Goal: Information Seeking & Learning: Learn about a topic

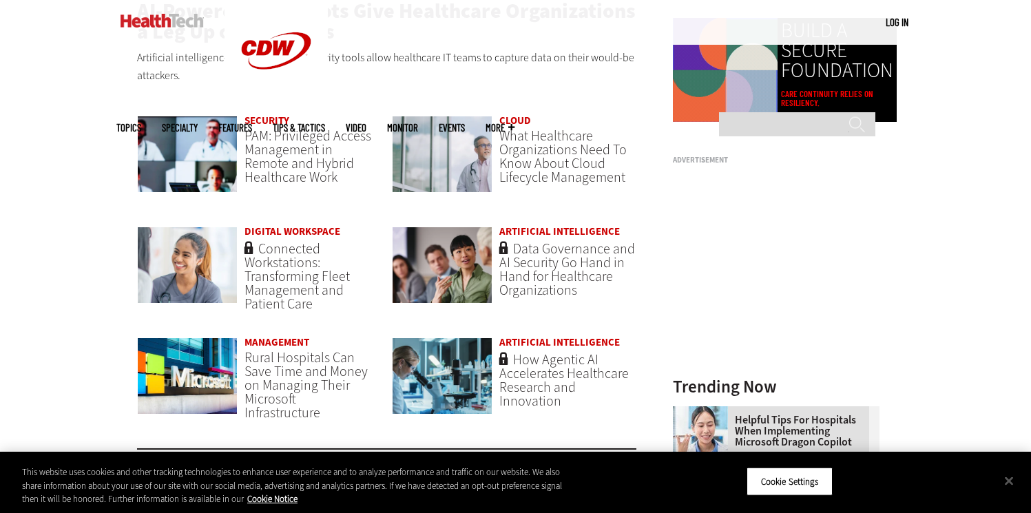
scroll to position [989, 0]
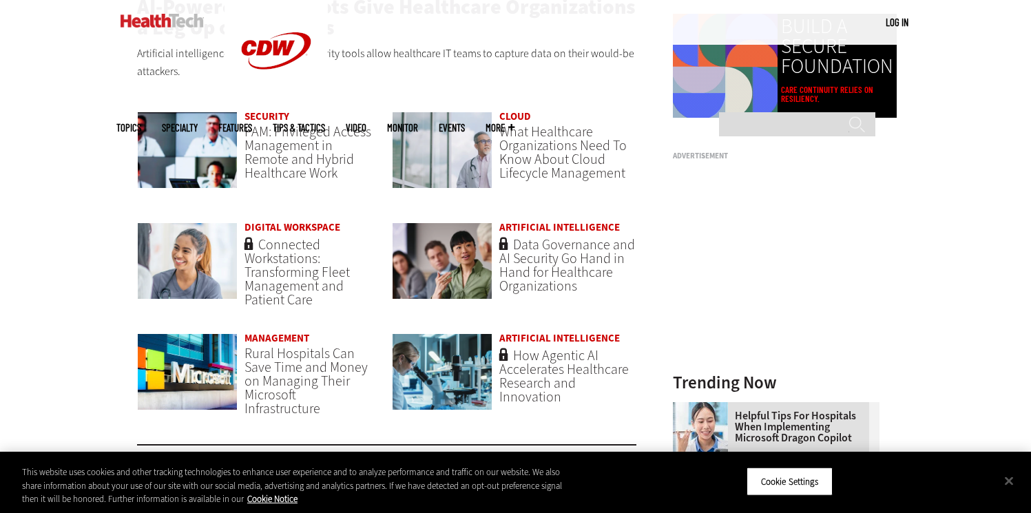
click at [271, 116] on link "Security" at bounding box center [267, 117] width 45 height 14
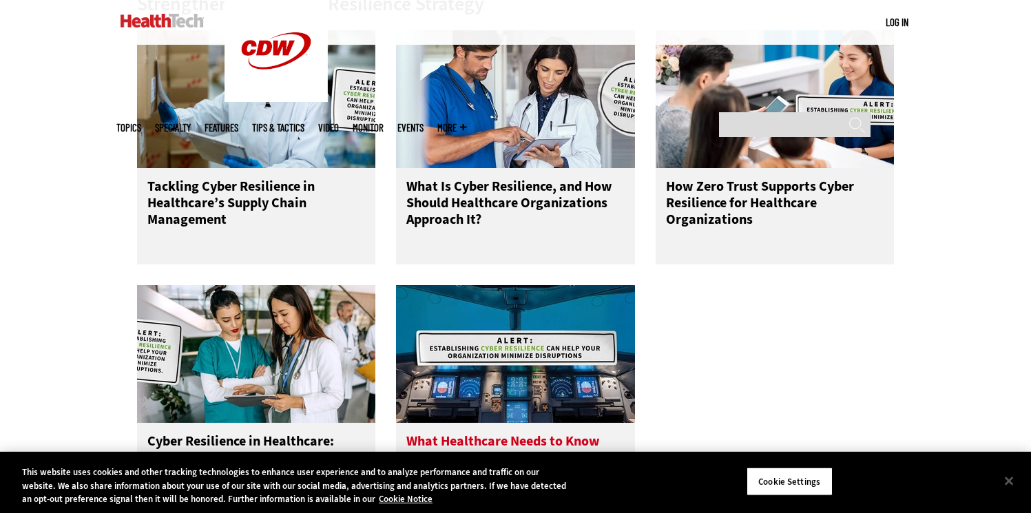
scroll to position [645, 0]
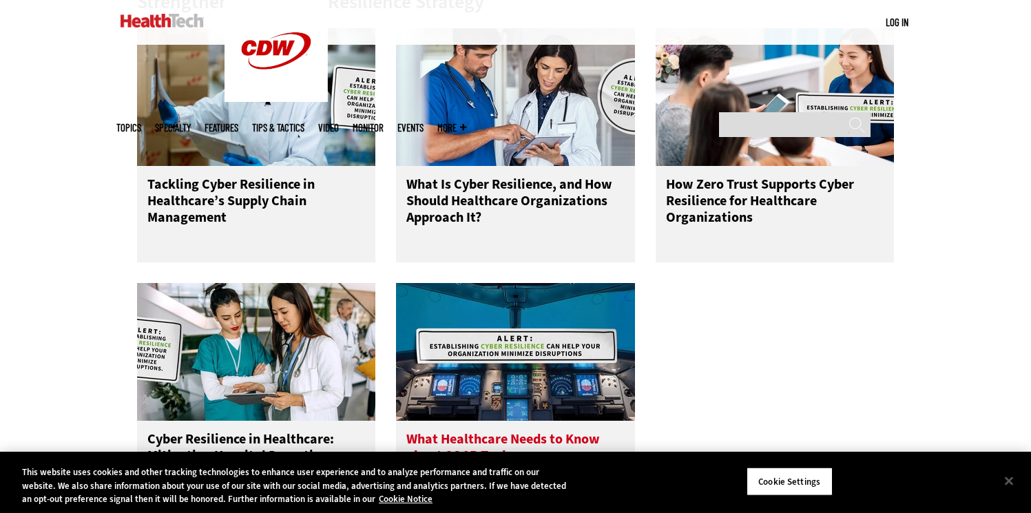
drag, startPoint x: 464, startPoint y: 357, endPoint x: 460, endPoint y: 342, distance: 15.7
